Goal: Check status: Check status

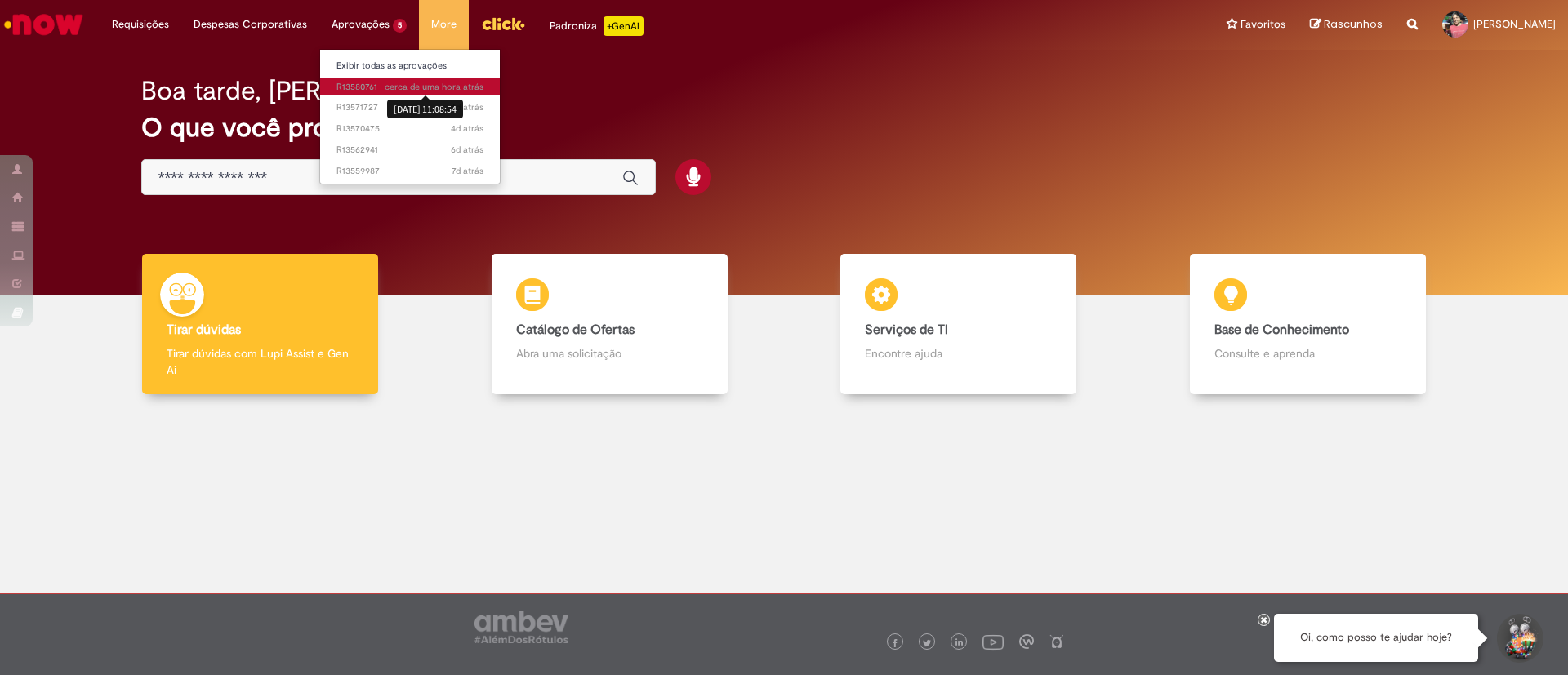
click at [405, 87] on span "cerca de uma hora atrás" at bounding box center [434, 87] width 99 height 12
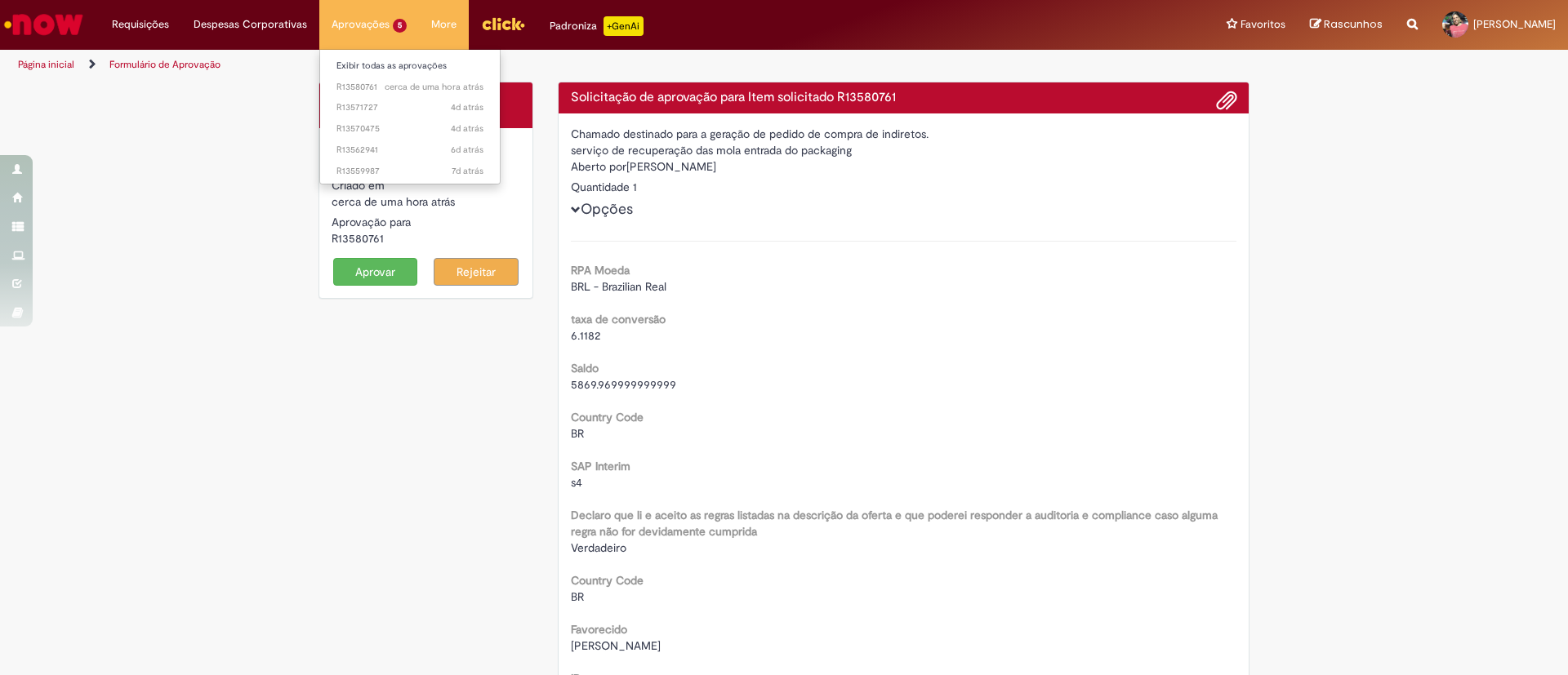
click at [380, 97] on li "4d atrás 4 dias atrás R13571727" at bounding box center [409, 105] width 179 height 21
click at [366, 104] on span "4d atrás 4 dias atrás R13571727" at bounding box center [409, 107] width 147 height 13
click at [347, 127] on span "4d atrás 4 dias atrás R13570475" at bounding box center [409, 128] width 147 height 13
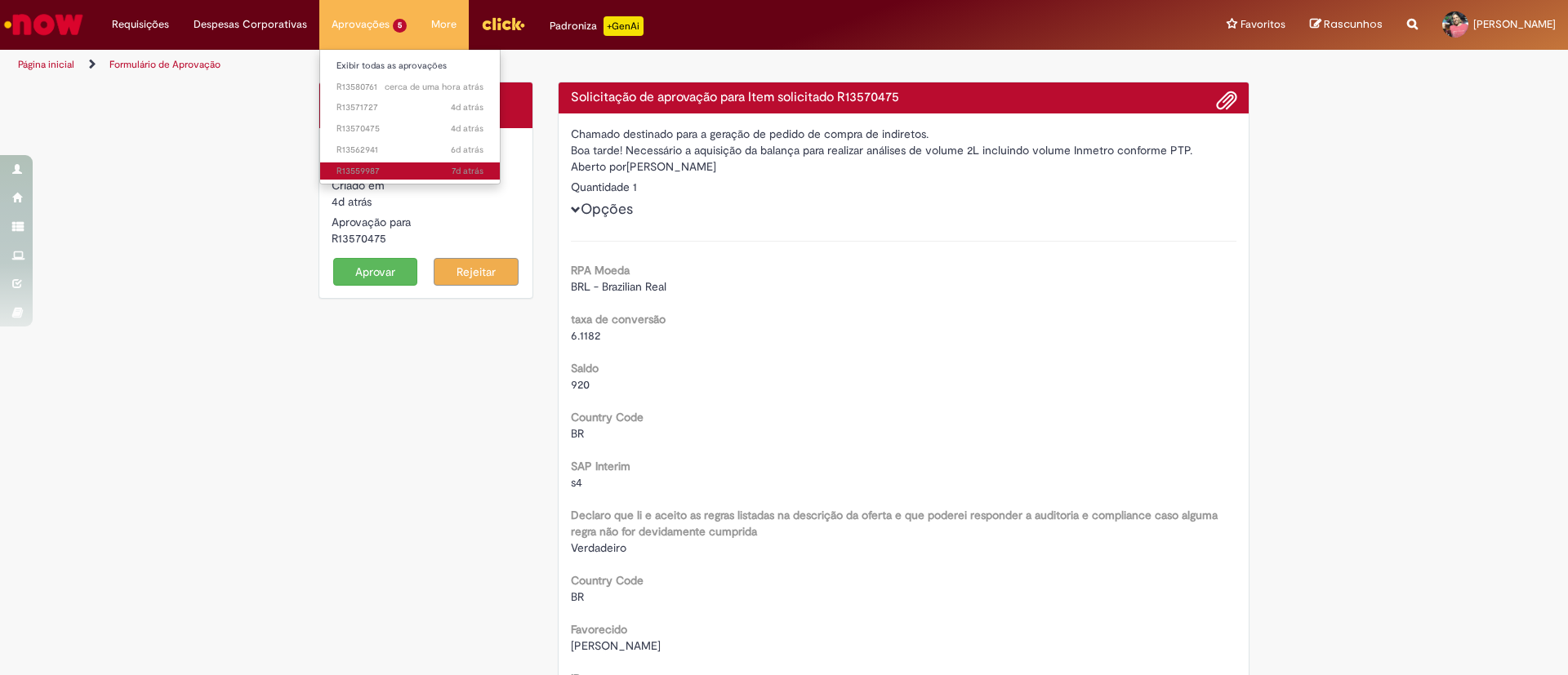
click at [373, 170] on span "7d atrás 7 dias atrás R13559987" at bounding box center [409, 171] width 147 height 13
